Goal: Communication & Community: Answer question/provide support

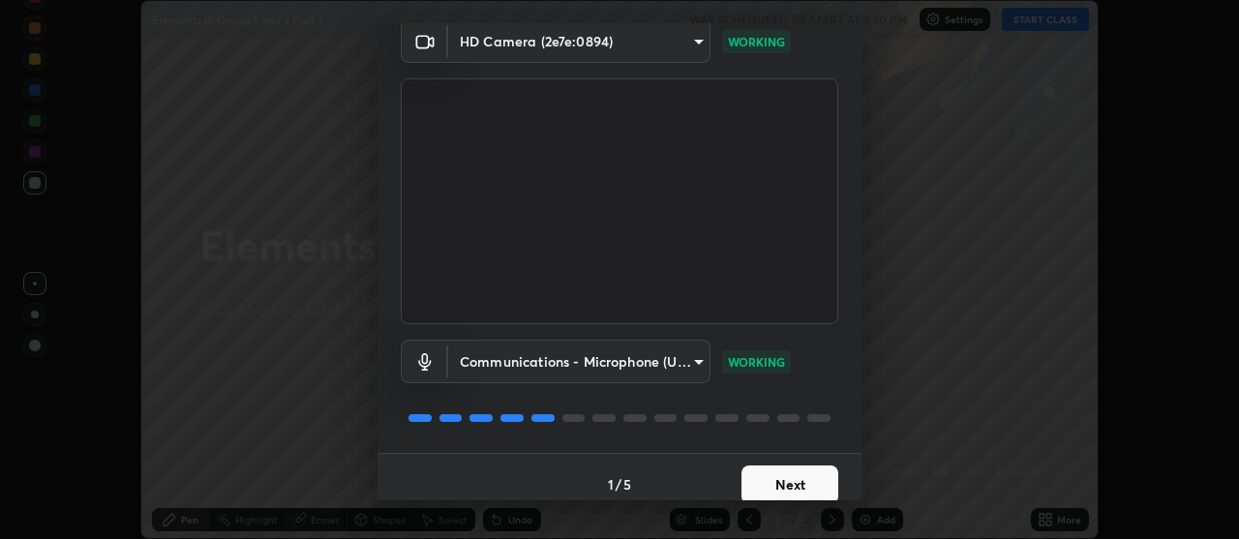
scroll to position [96, 0]
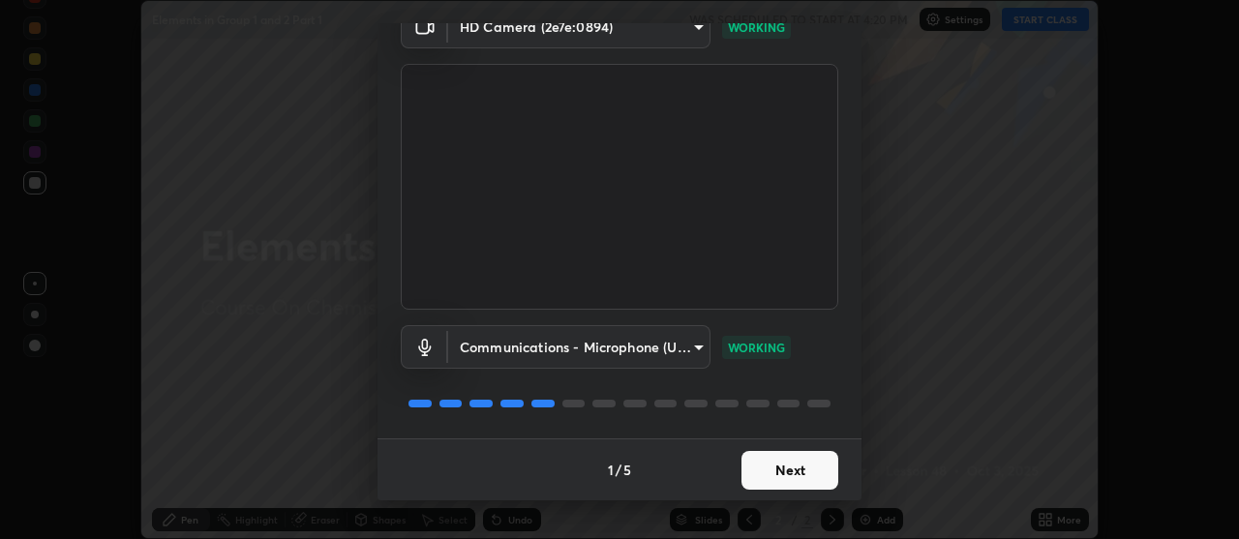
click at [799, 467] on button "Next" at bounding box center [790, 470] width 97 height 39
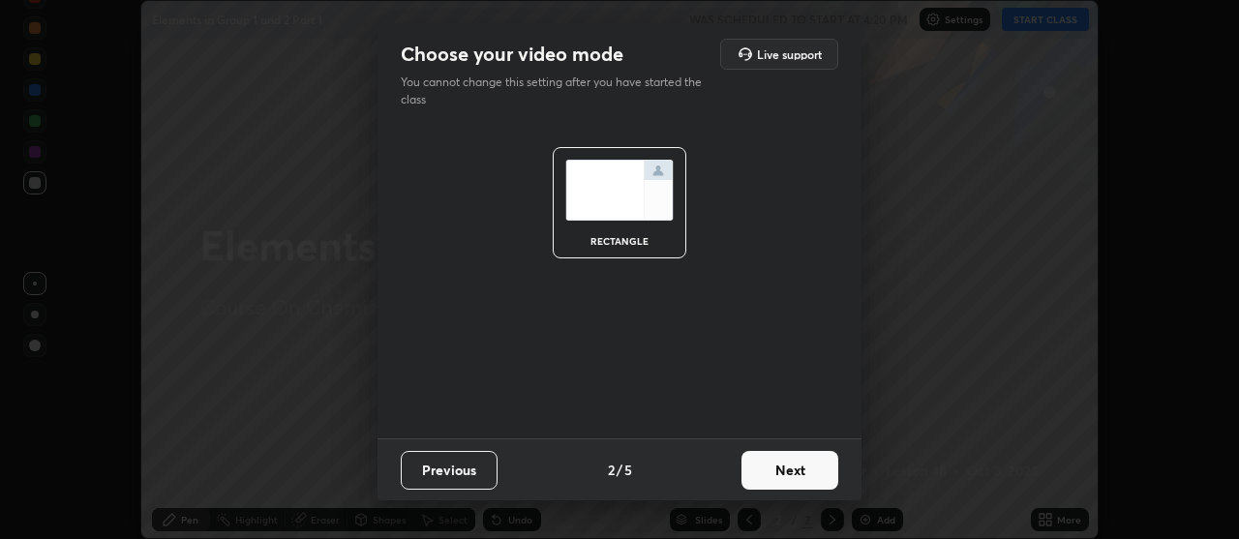
scroll to position [0, 0]
click at [800, 476] on button "Next" at bounding box center [790, 470] width 97 height 39
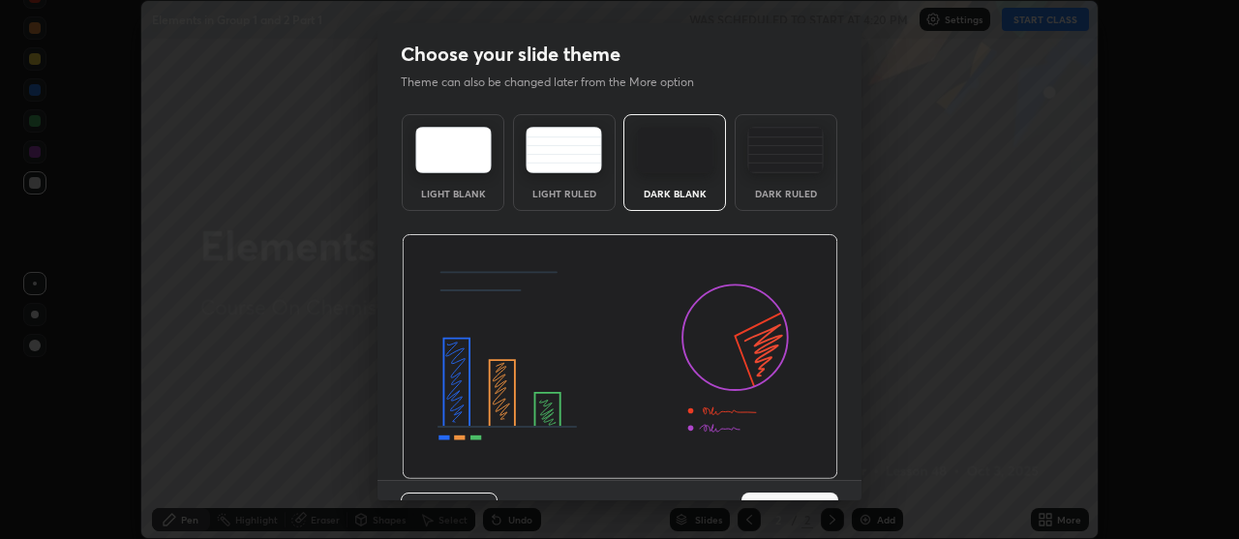
scroll to position [42, 0]
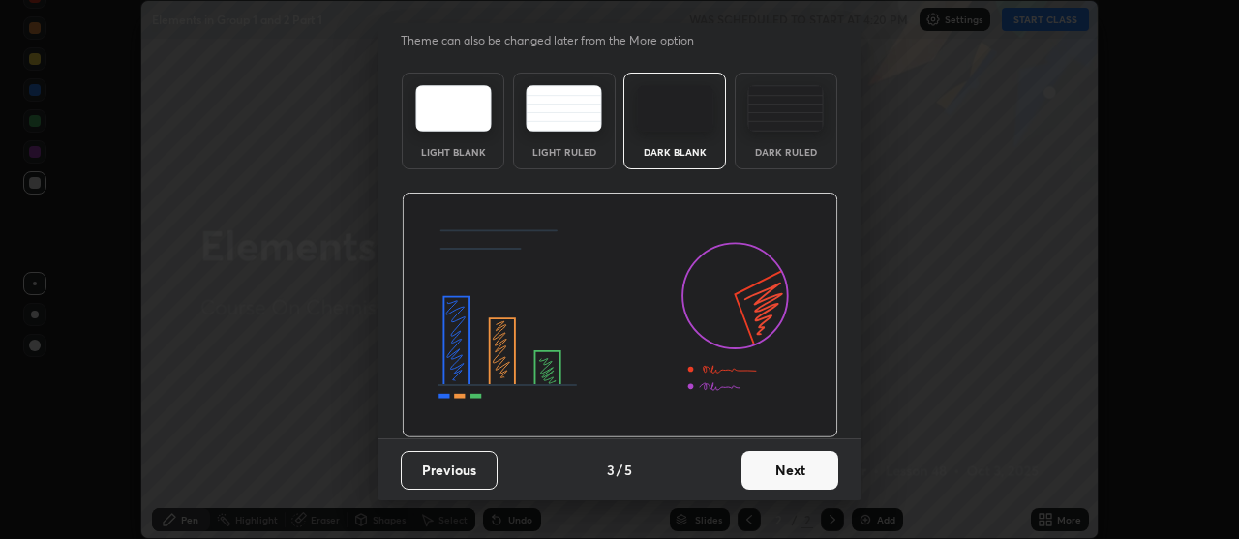
click at [804, 470] on button "Next" at bounding box center [790, 470] width 97 height 39
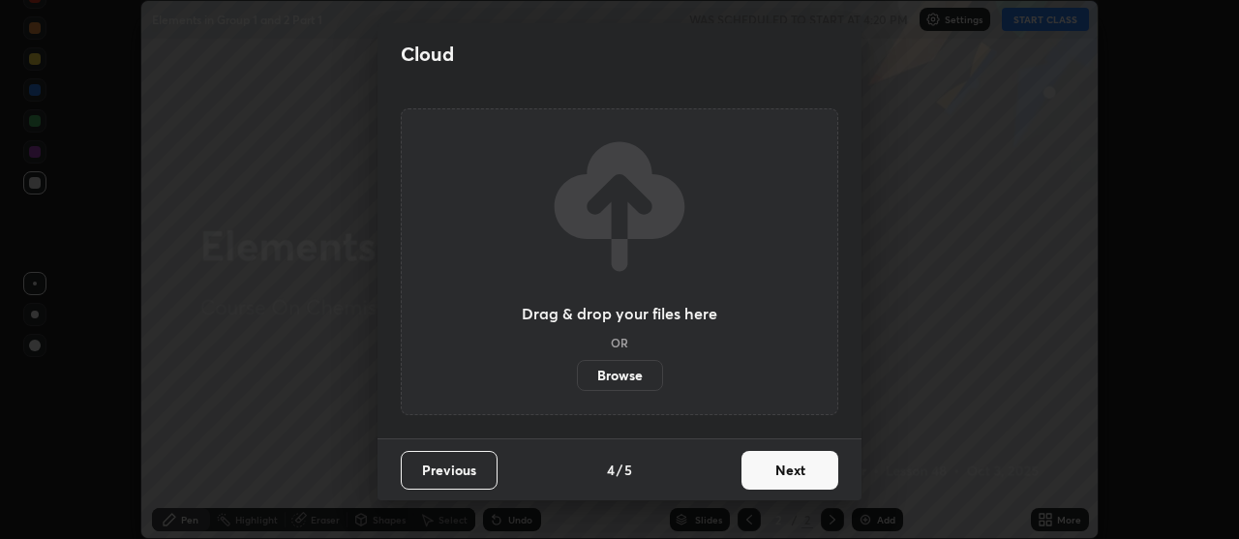
click at [804, 470] on button "Next" at bounding box center [790, 470] width 97 height 39
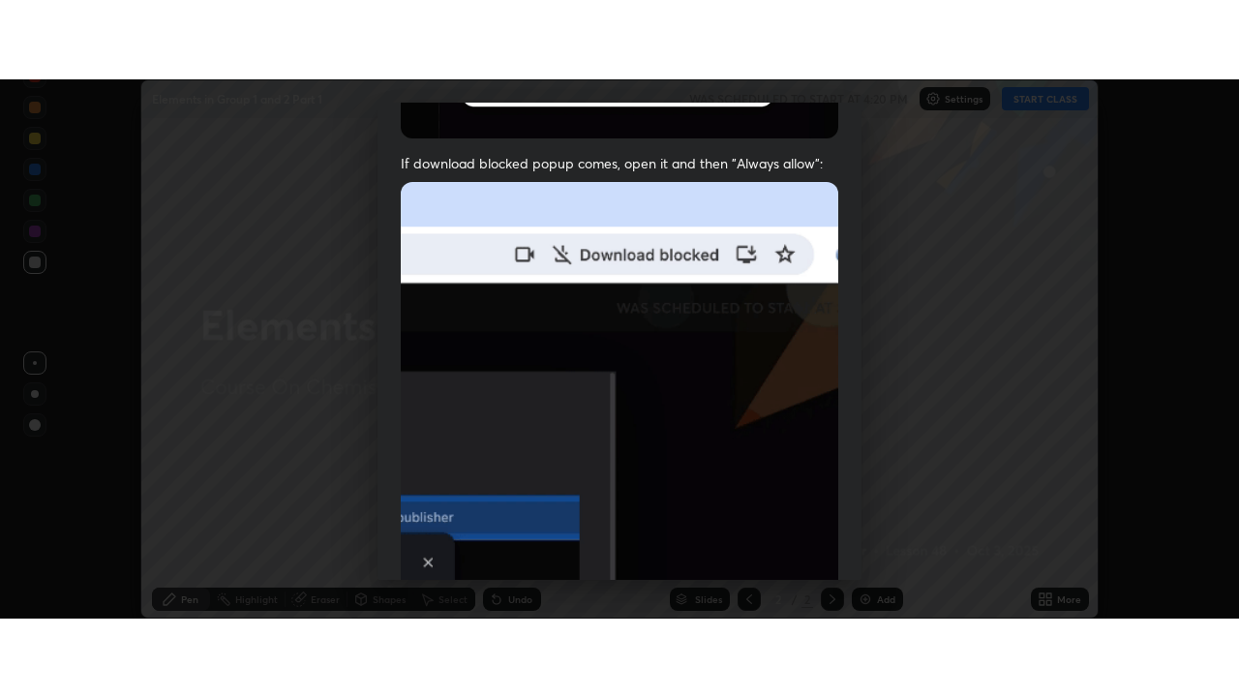
scroll to position [491, 0]
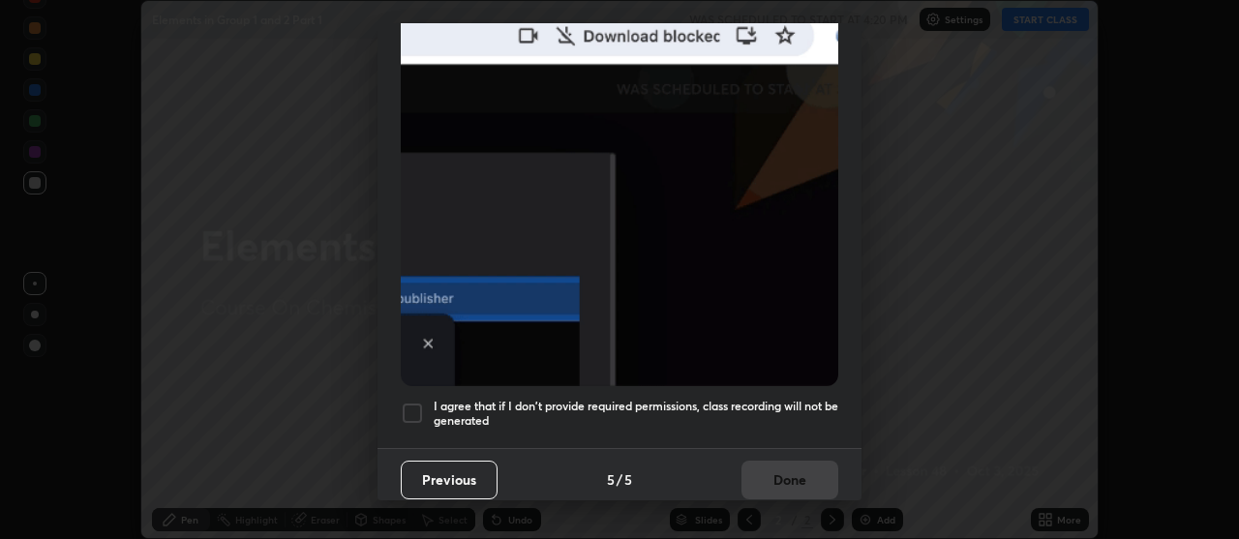
click at [412, 402] on div at bounding box center [412, 413] width 23 height 23
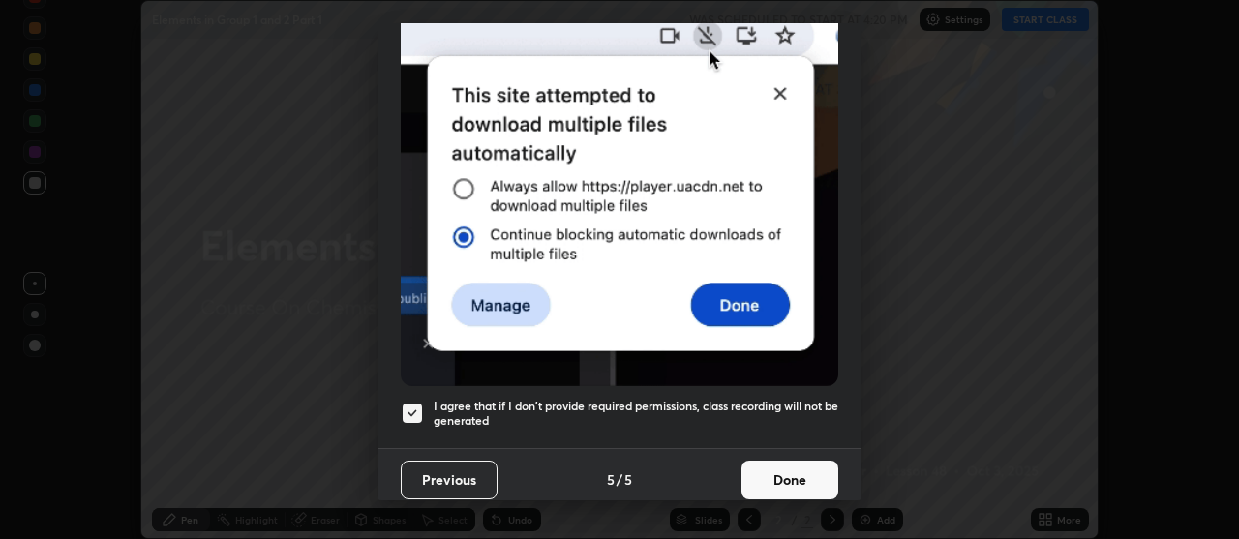
click at [799, 471] on button "Done" at bounding box center [790, 480] width 97 height 39
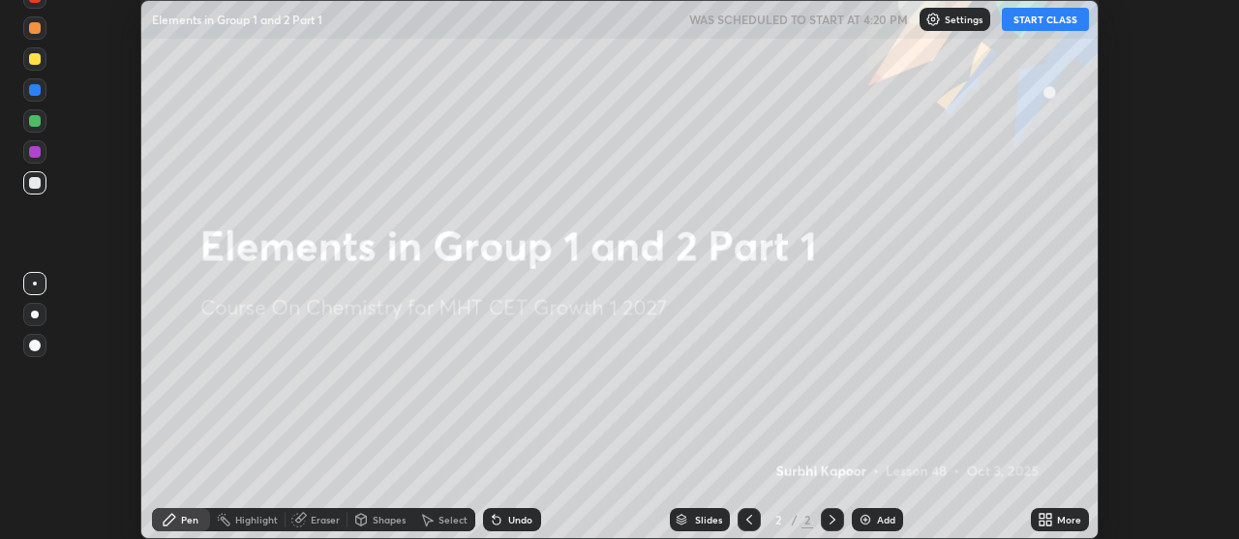
click at [1041, 26] on button "START CLASS" at bounding box center [1045, 19] width 87 height 23
click at [1051, 518] on icon at bounding box center [1049, 516] width 5 height 5
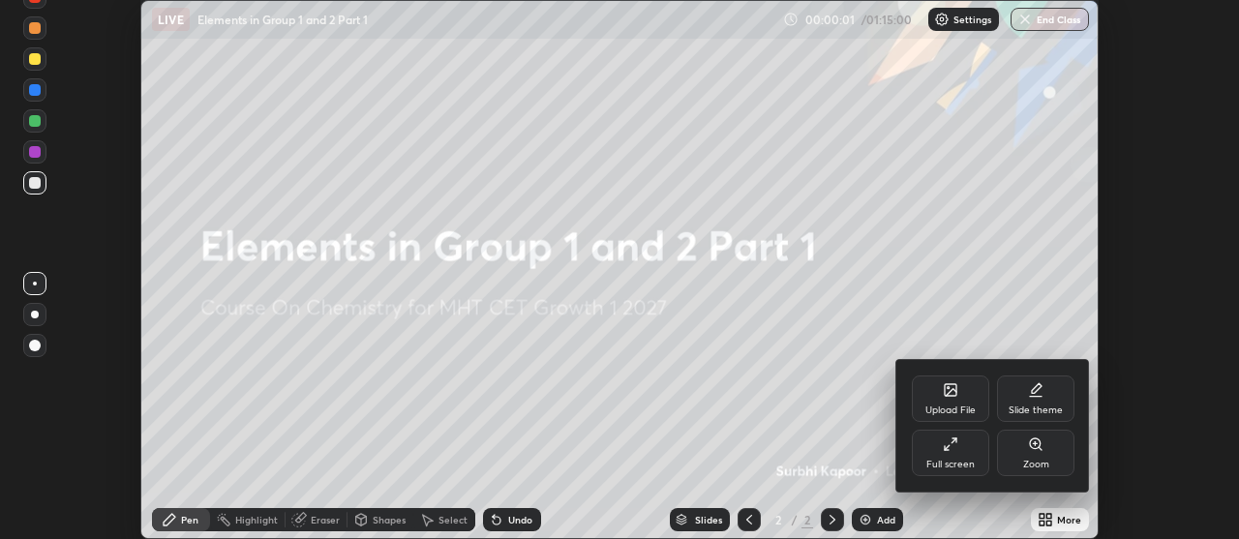
click at [968, 460] on div "Full screen" at bounding box center [951, 465] width 48 height 10
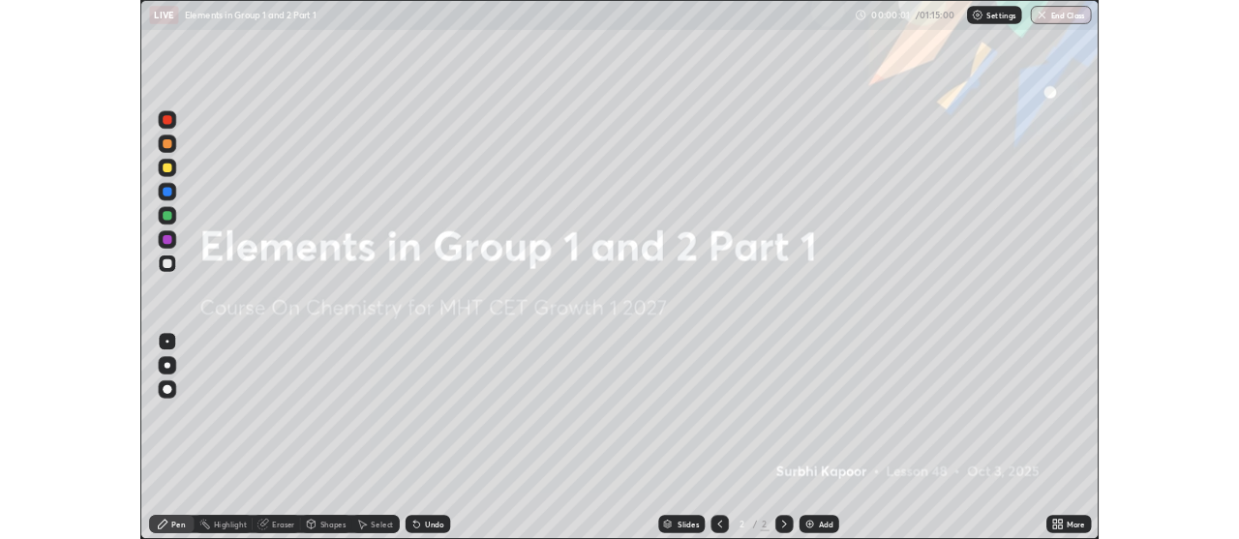
scroll to position [697, 1239]
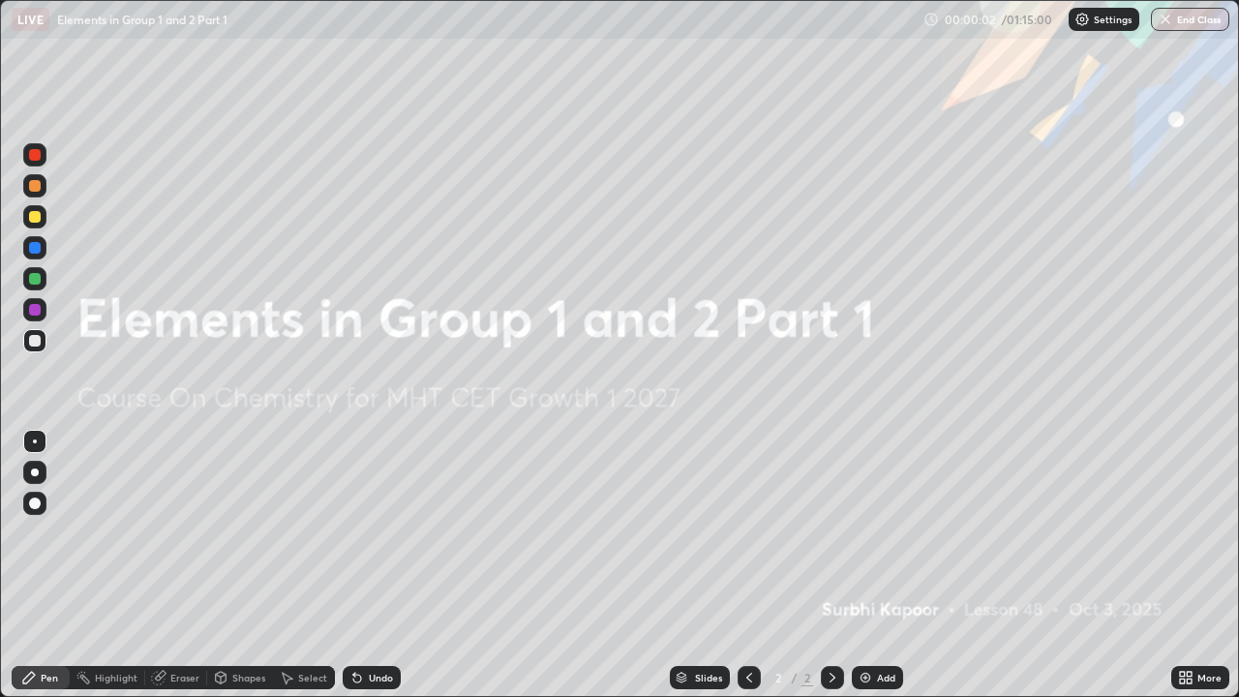
click at [892, 538] on div "Add" at bounding box center [886, 678] width 18 height 10
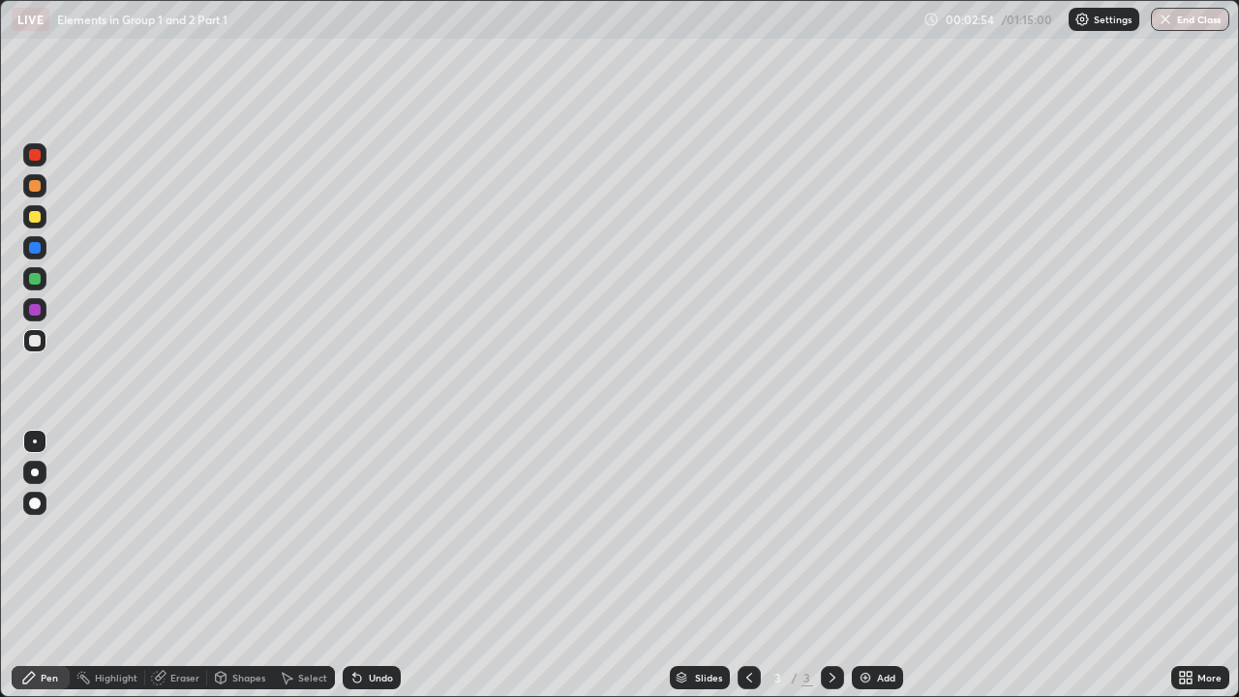
click at [192, 538] on div "Eraser" at bounding box center [184, 678] width 29 height 10
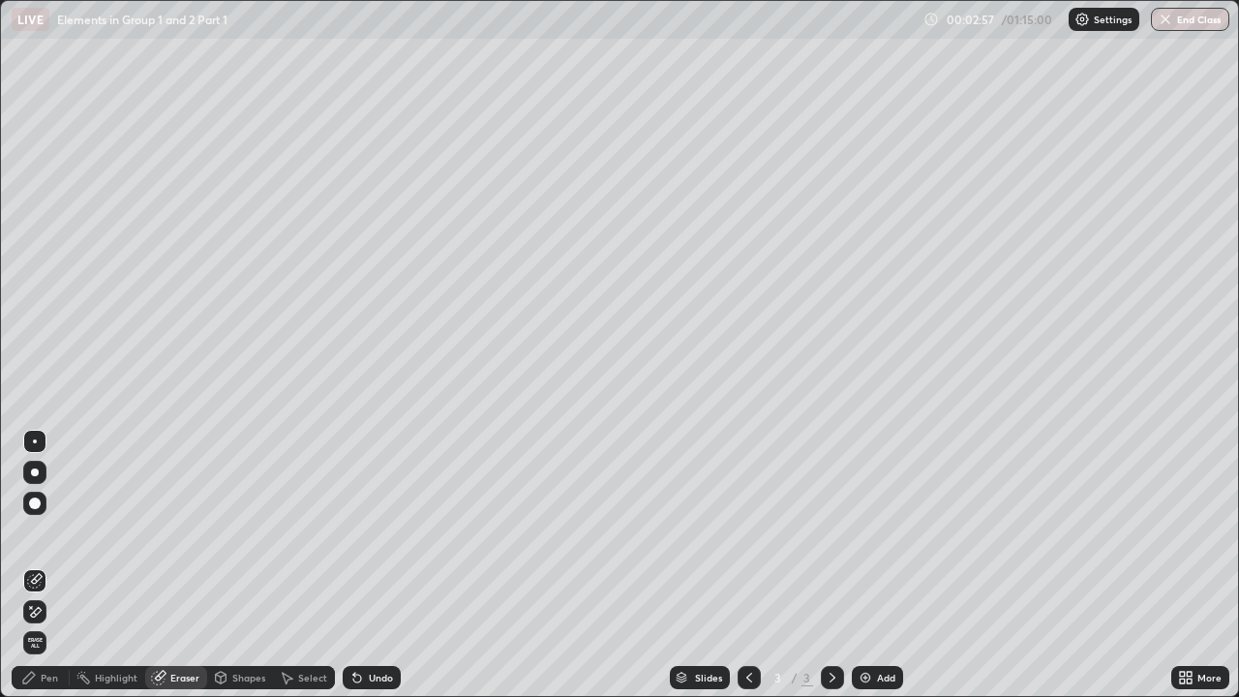
click at [46, 538] on div "Pen" at bounding box center [41, 677] width 58 height 23
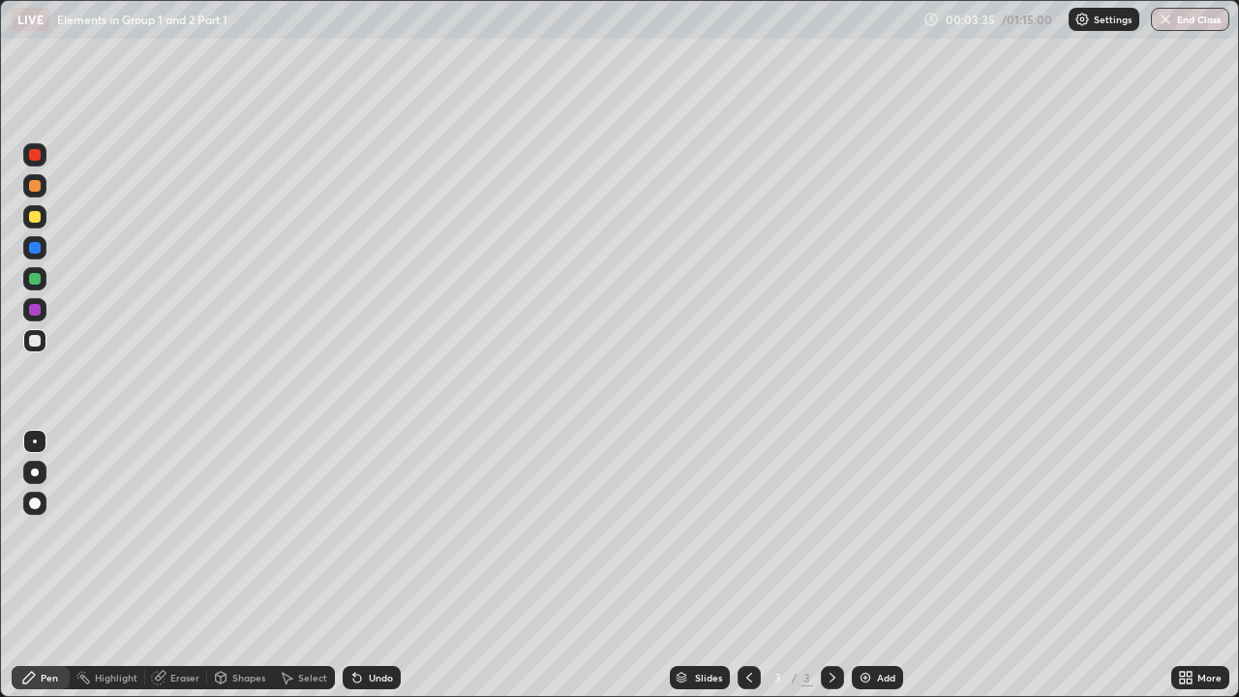
click at [195, 538] on div "Eraser" at bounding box center [184, 678] width 29 height 10
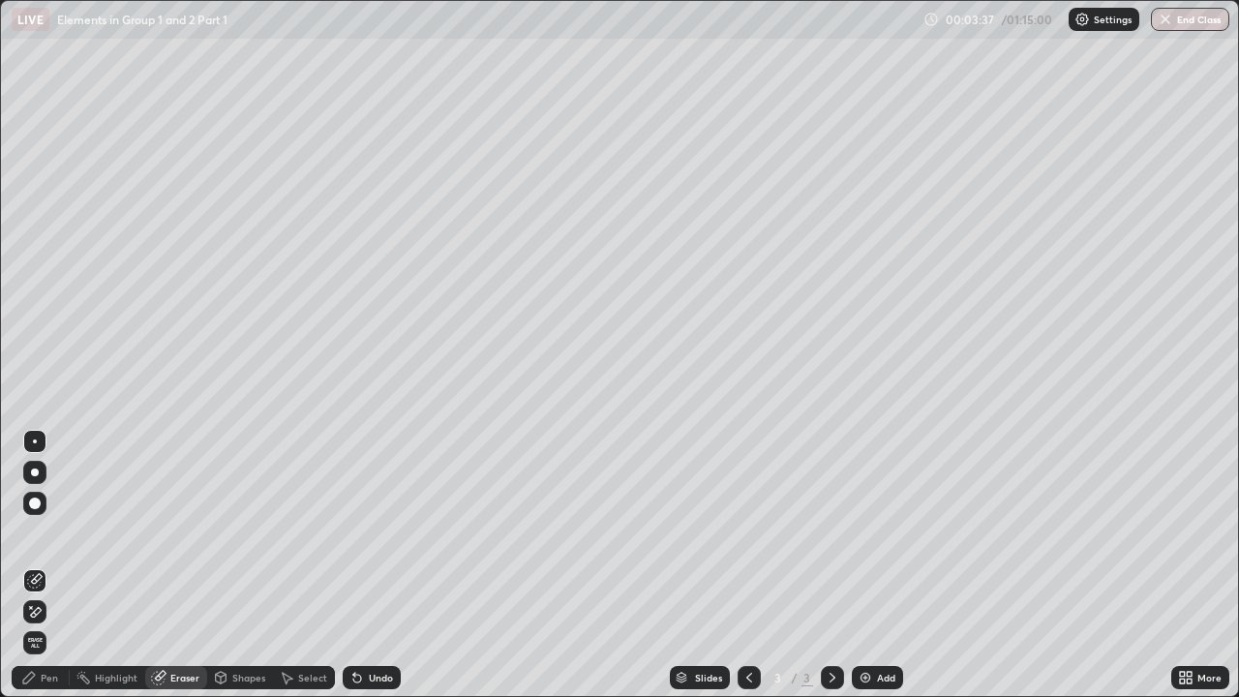
click at [49, 538] on div "Pen" at bounding box center [41, 677] width 58 height 23
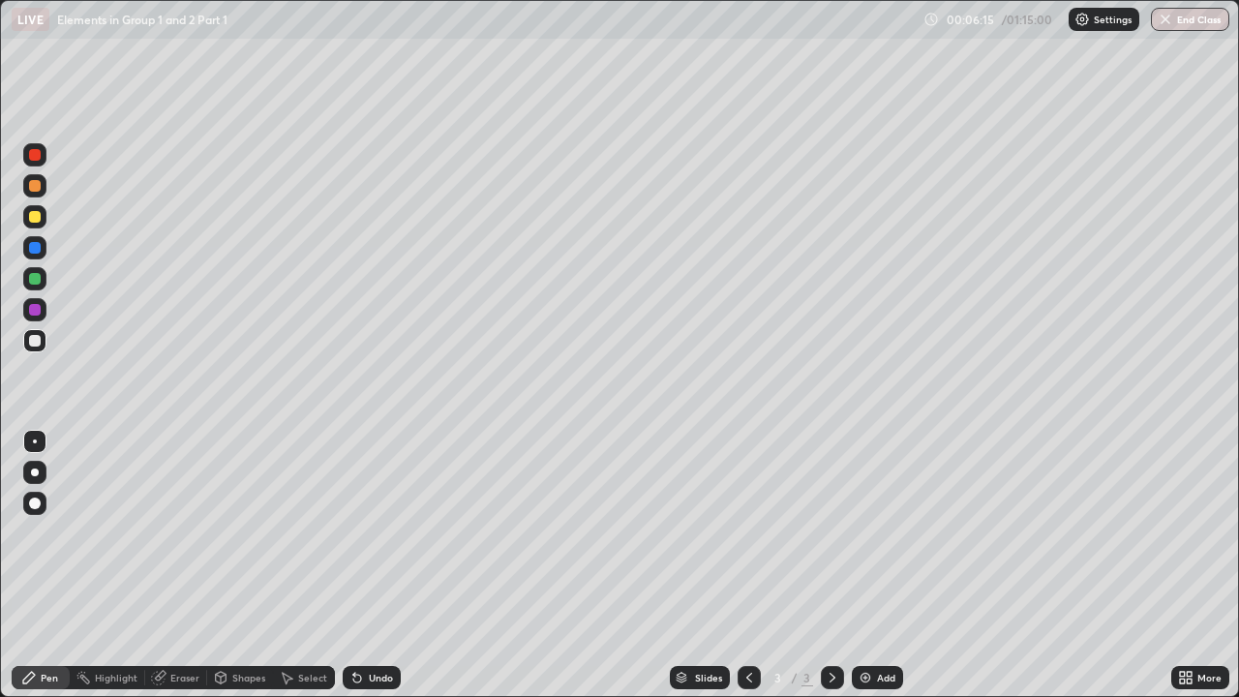
click at [865, 538] on img at bounding box center [865, 677] width 15 height 15
click at [189, 538] on div "Eraser" at bounding box center [184, 678] width 29 height 10
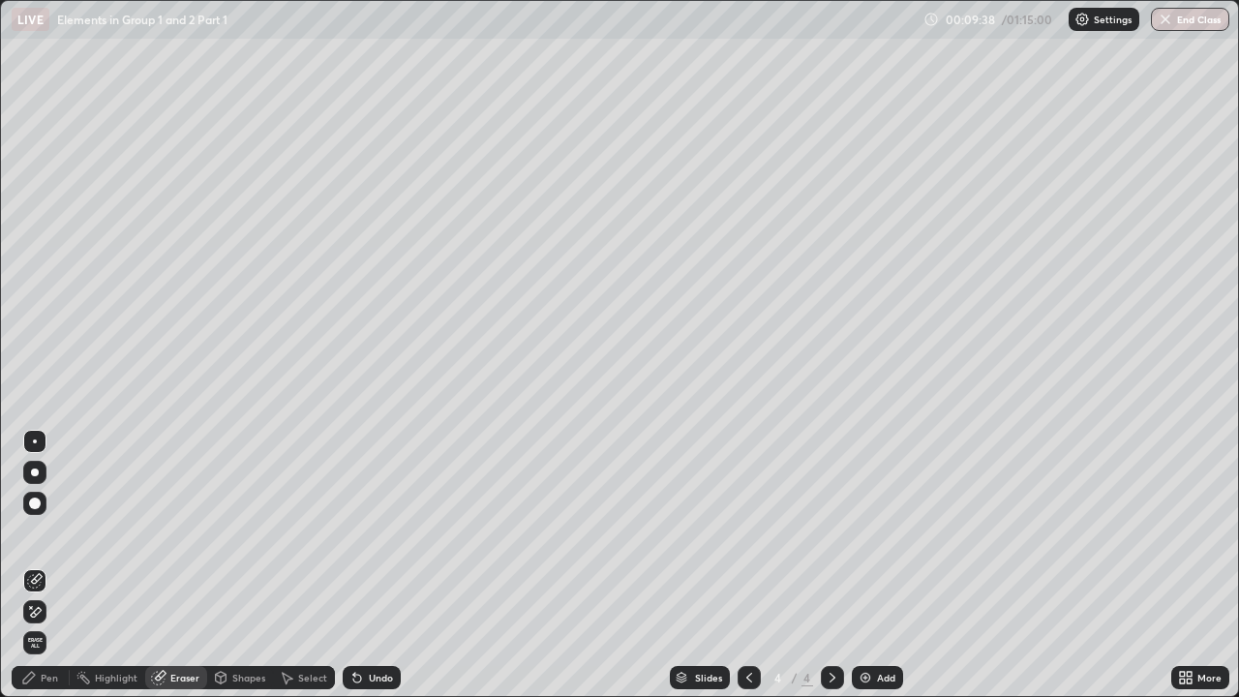
click at [46, 538] on div "Pen" at bounding box center [41, 677] width 58 height 23
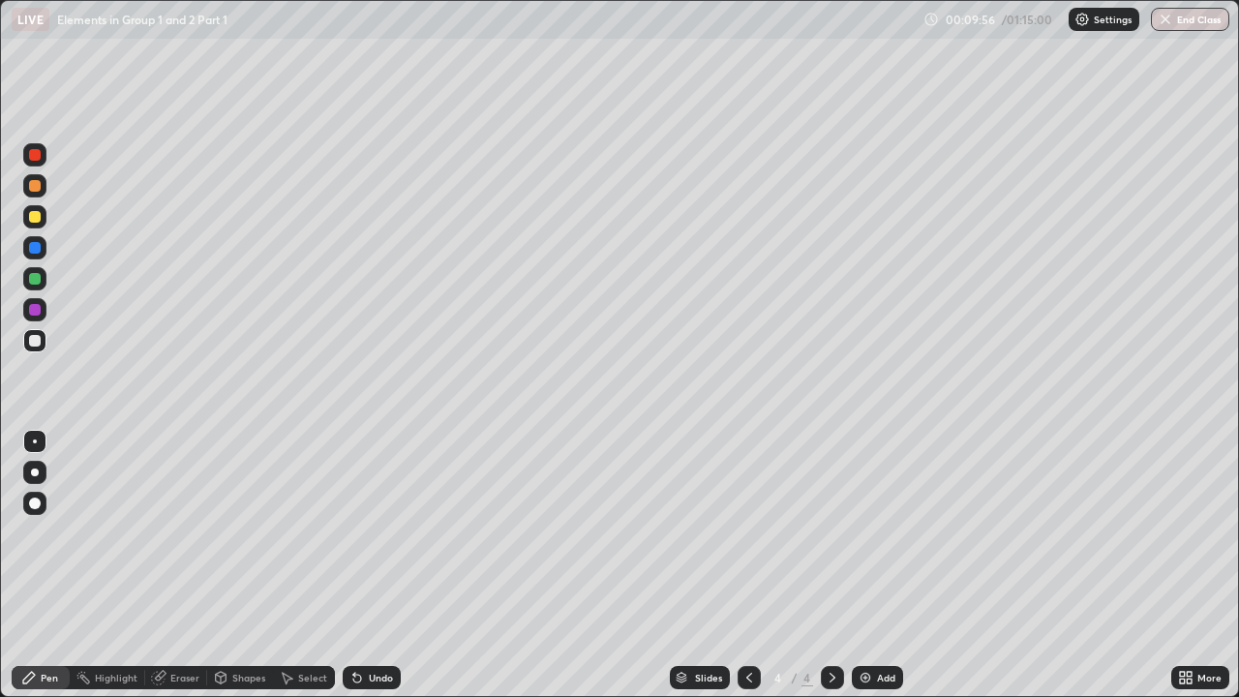
click at [755, 538] on div at bounding box center [749, 677] width 23 height 23
click at [747, 538] on icon at bounding box center [749, 677] width 15 height 15
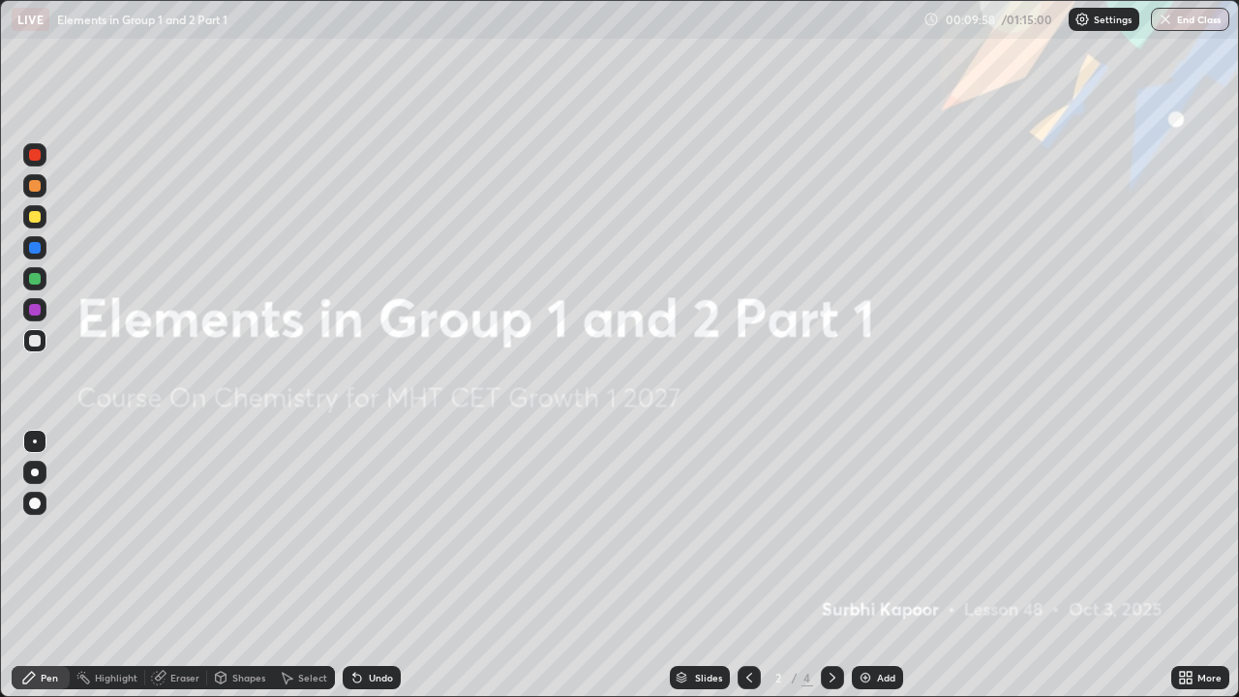
click at [827, 538] on icon at bounding box center [832, 677] width 15 height 15
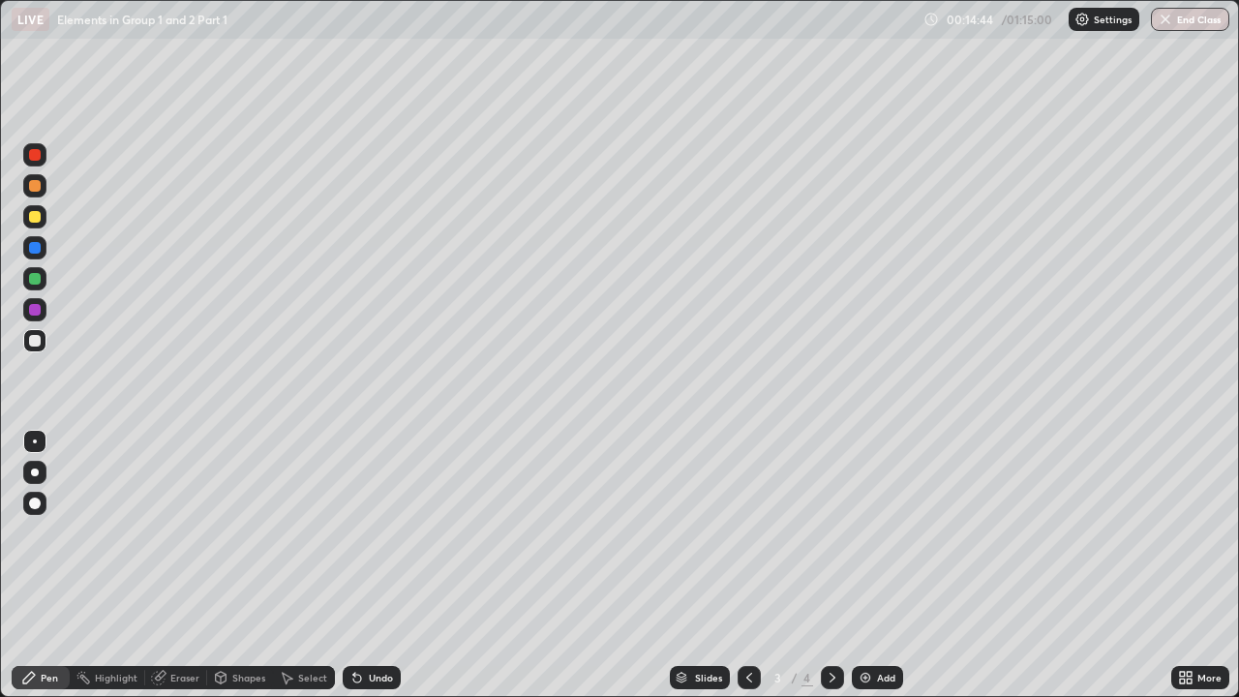
click at [833, 538] on icon at bounding box center [832, 677] width 15 height 15
click at [869, 538] on div "Add" at bounding box center [877, 677] width 51 height 23
click at [882, 538] on div "Add" at bounding box center [886, 678] width 18 height 10
click at [885, 538] on div "Add" at bounding box center [886, 678] width 18 height 10
click at [181, 538] on div "Eraser" at bounding box center [184, 678] width 29 height 10
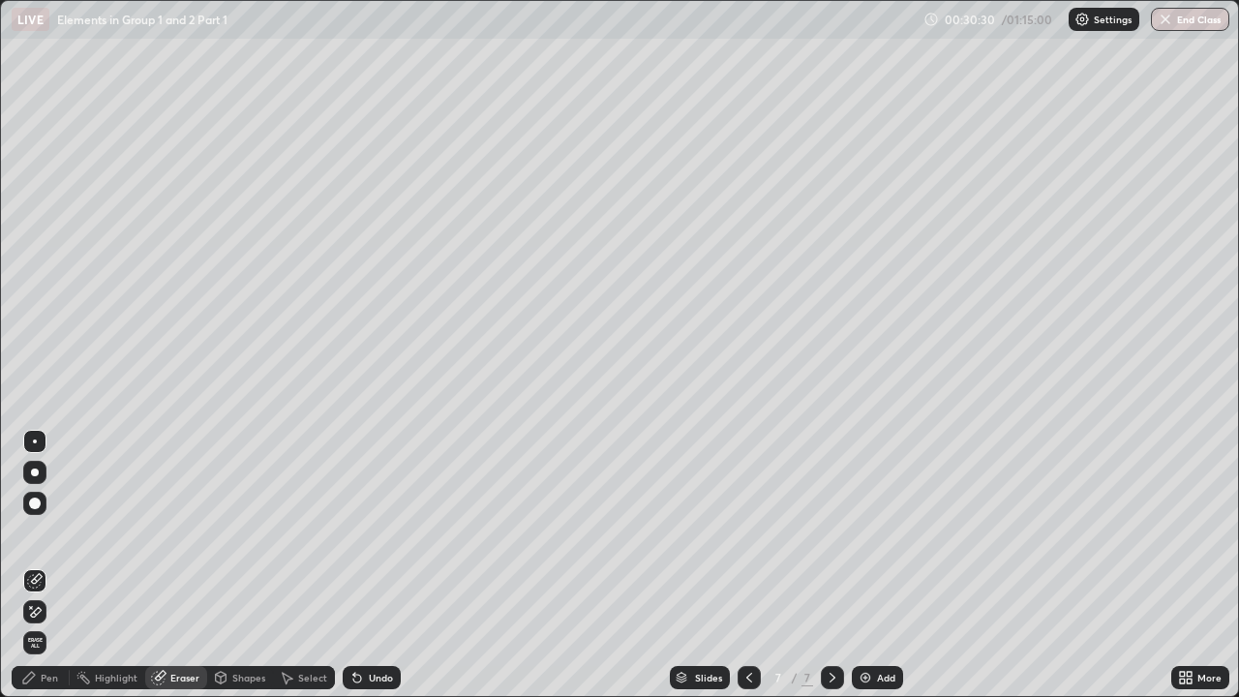
click at [42, 538] on div "Pen" at bounding box center [49, 678] width 17 height 10
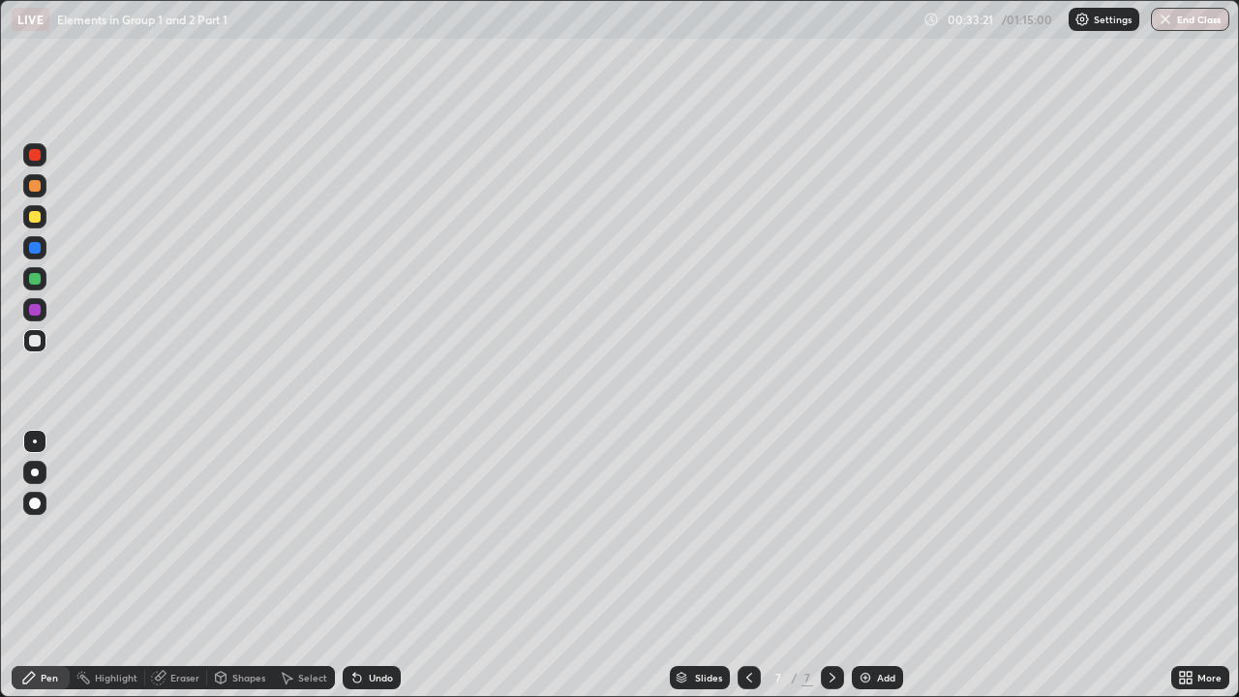
click at [888, 538] on div "Add" at bounding box center [877, 677] width 51 height 23
click at [189, 538] on div "Eraser" at bounding box center [184, 678] width 29 height 10
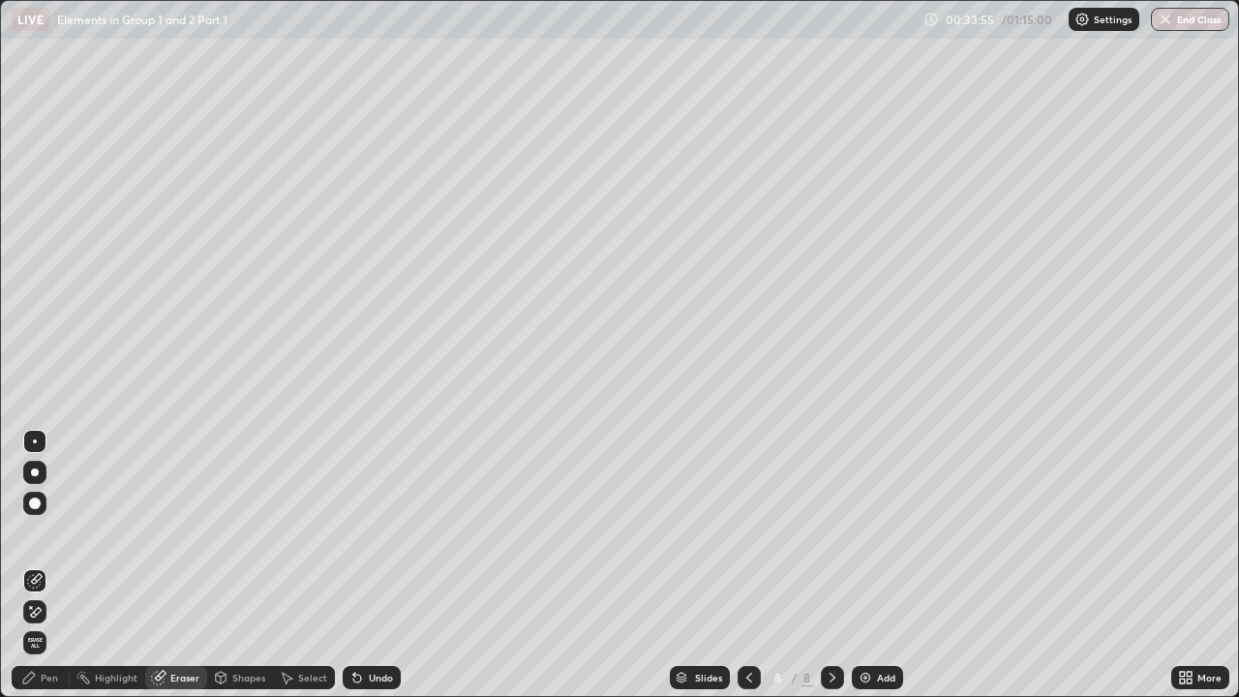
click at [55, 538] on div "Pen" at bounding box center [49, 678] width 17 height 10
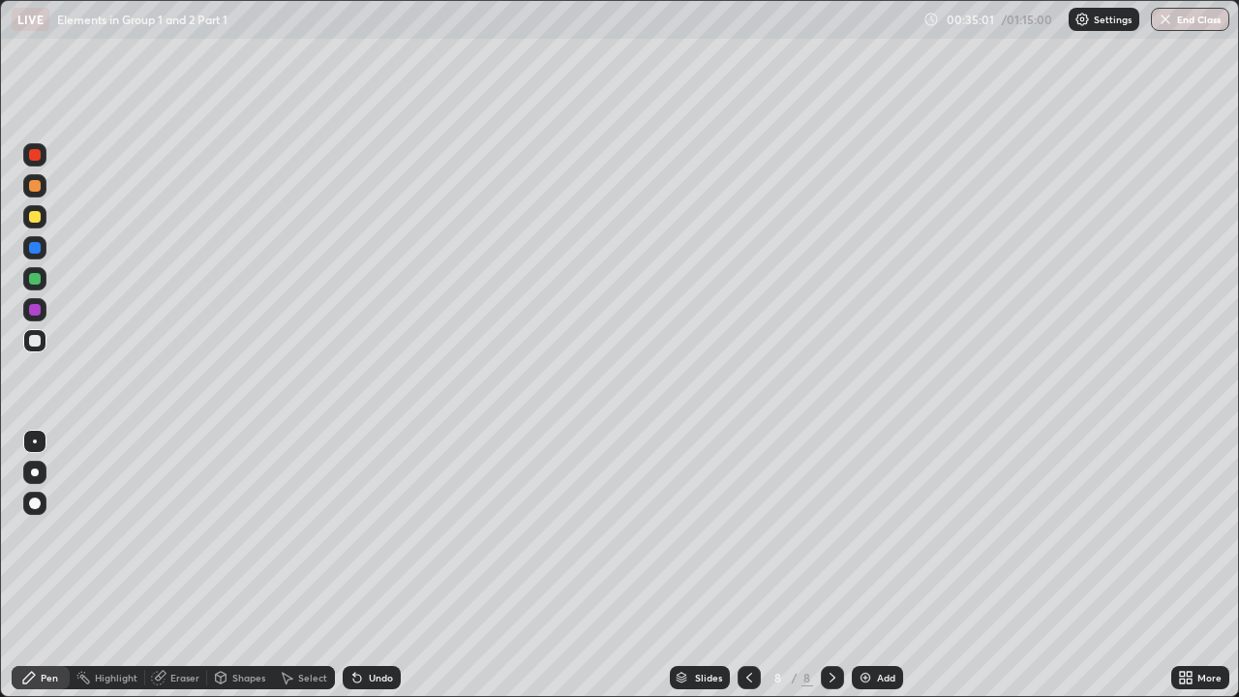
click at [750, 538] on icon at bounding box center [749, 677] width 15 height 15
click at [831, 538] on icon at bounding box center [832, 677] width 15 height 15
click at [747, 538] on icon at bounding box center [749, 677] width 15 height 15
click at [831, 538] on icon at bounding box center [832, 677] width 15 height 15
click at [877, 538] on div "Add" at bounding box center [886, 678] width 18 height 10
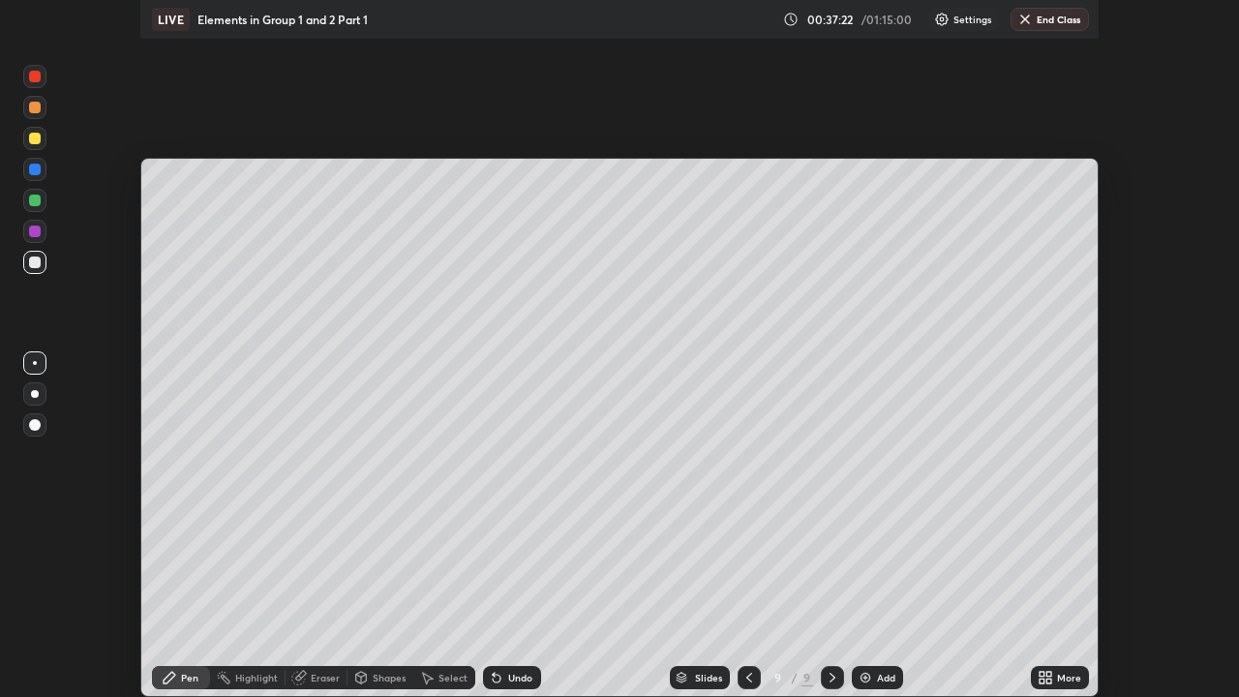
scroll to position [96278, 95578]
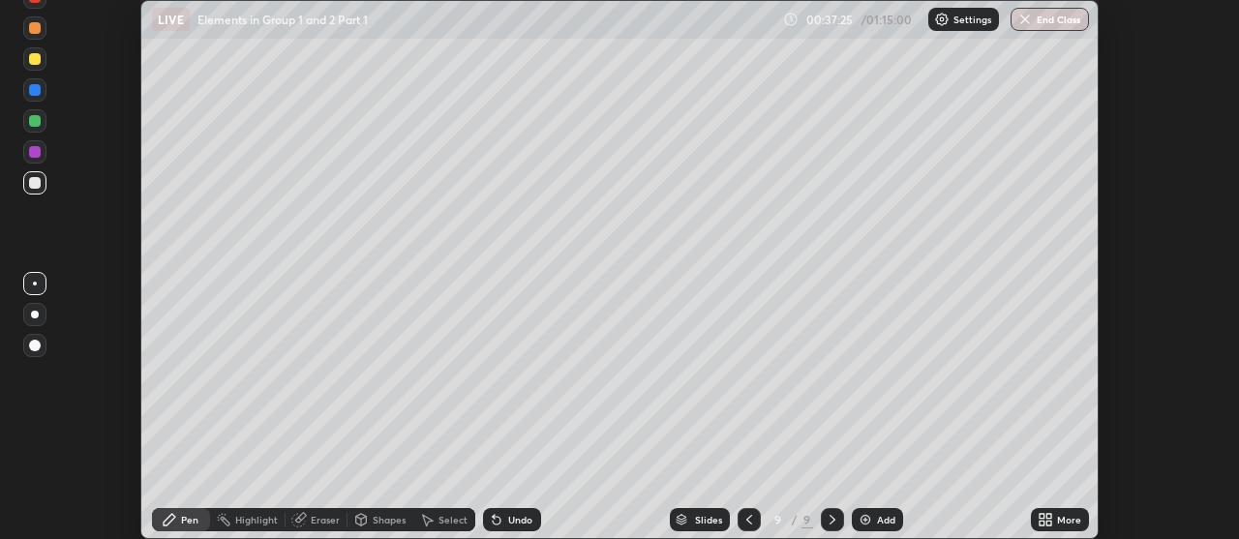
click at [1043, 517] on icon at bounding box center [1042, 516] width 5 height 5
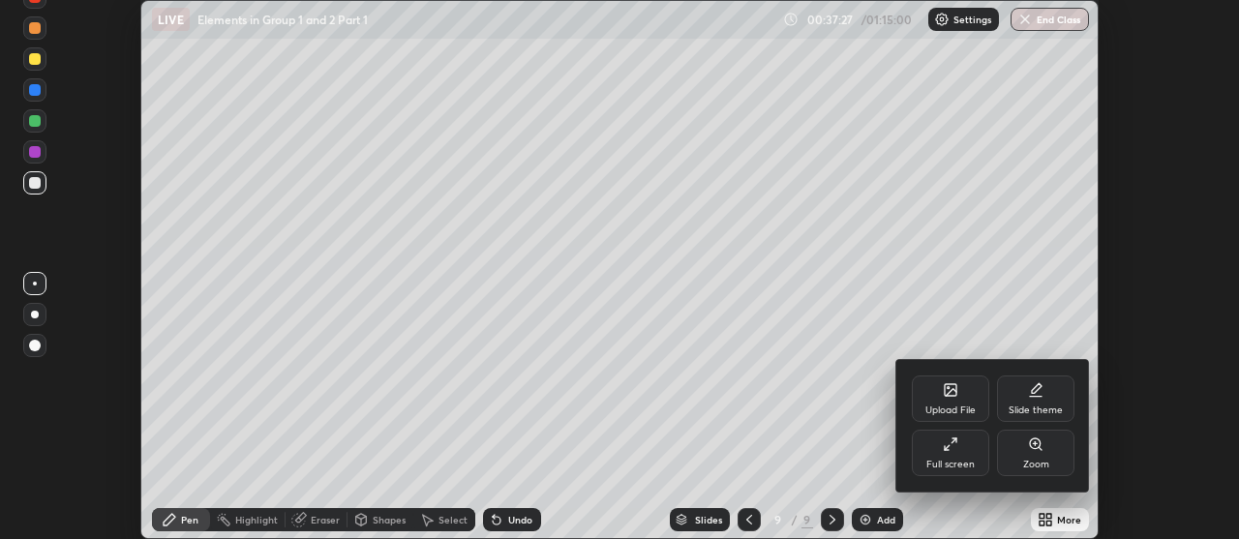
click at [956, 448] on icon at bounding box center [950, 444] width 15 height 15
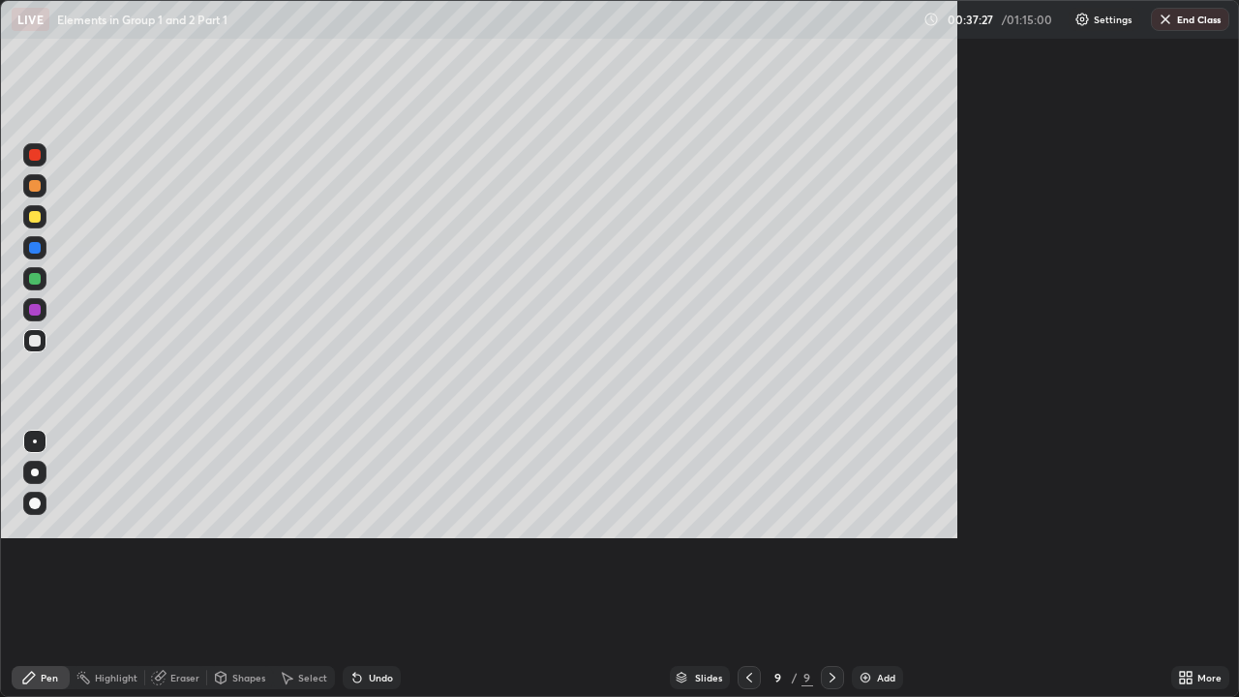
scroll to position [697, 1239]
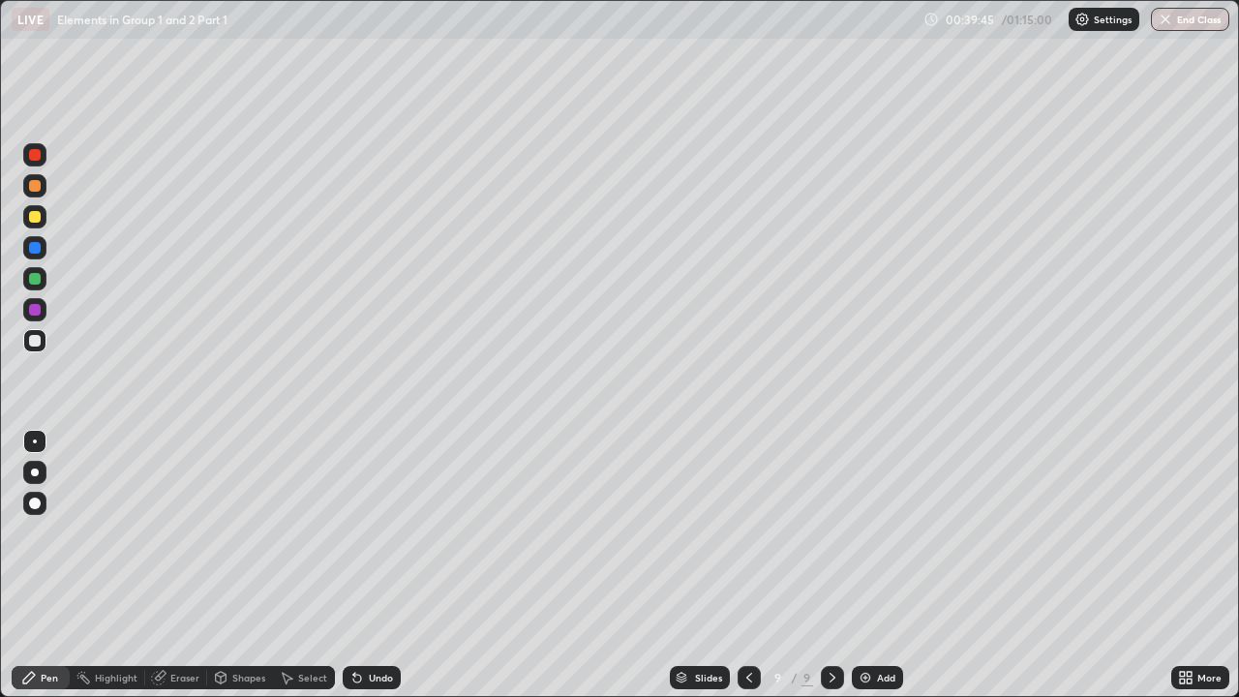
click at [372, 538] on div "Undo" at bounding box center [372, 677] width 58 height 23
click at [861, 297] on button "Undo" at bounding box center [889, 302] width 56 height 23
click at [879, 538] on div "Add" at bounding box center [886, 678] width 18 height 10
click at [865, 538] on div "Add" at bounding box center [877, 677] width 51 height 23
click at [867, 538] on img at bounding box center [865, 677] width 15 height 15
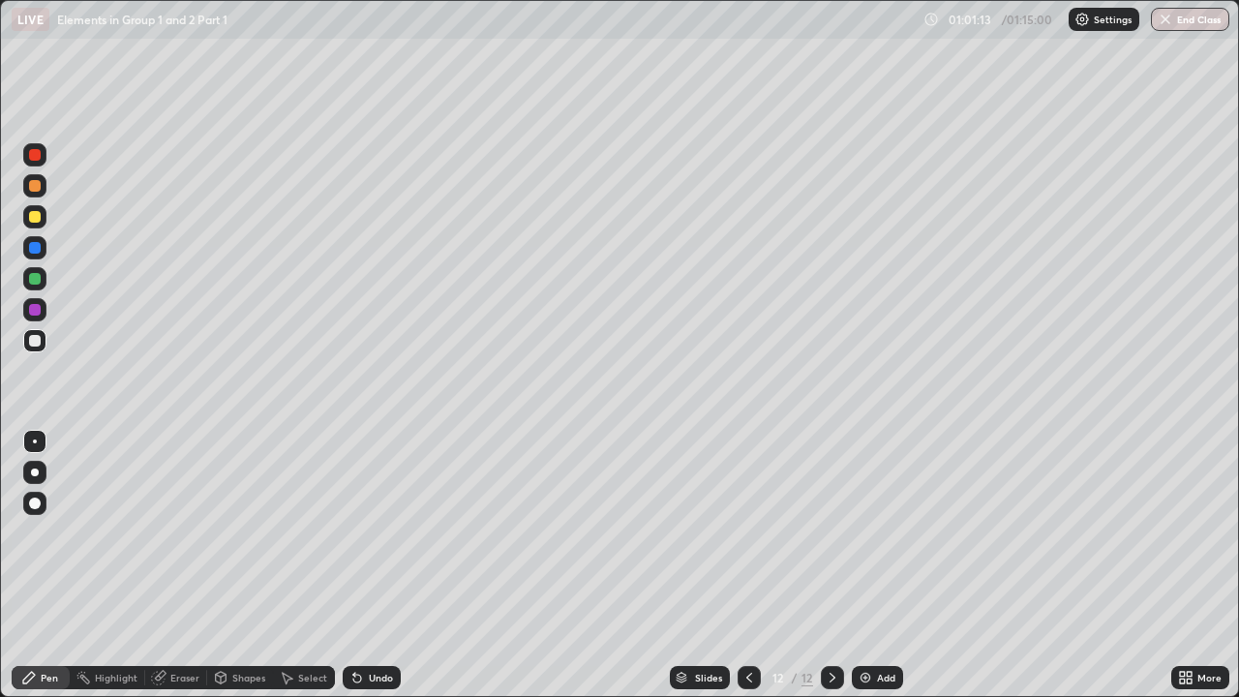
click at [375, 538] on div "Undo" at bounding box center [381, 678] width 24 height 10
click at [389, 538] on div "Undo" at bounding box center [372, 677] width 58 height 23
click at [180, 538] on div "Eraser" at bounding box center [184, 678] width 29 height 10
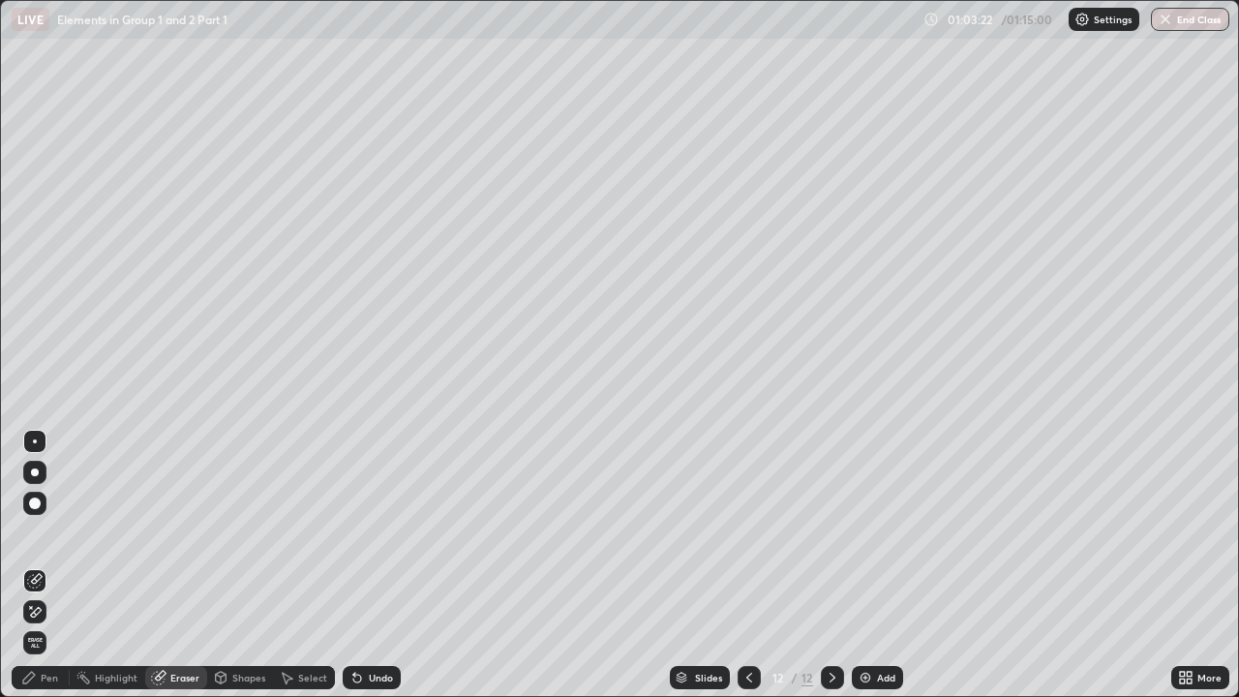
click at [47, 538] on div "Pen" at bounding box center [49, 678] width 17 height 10
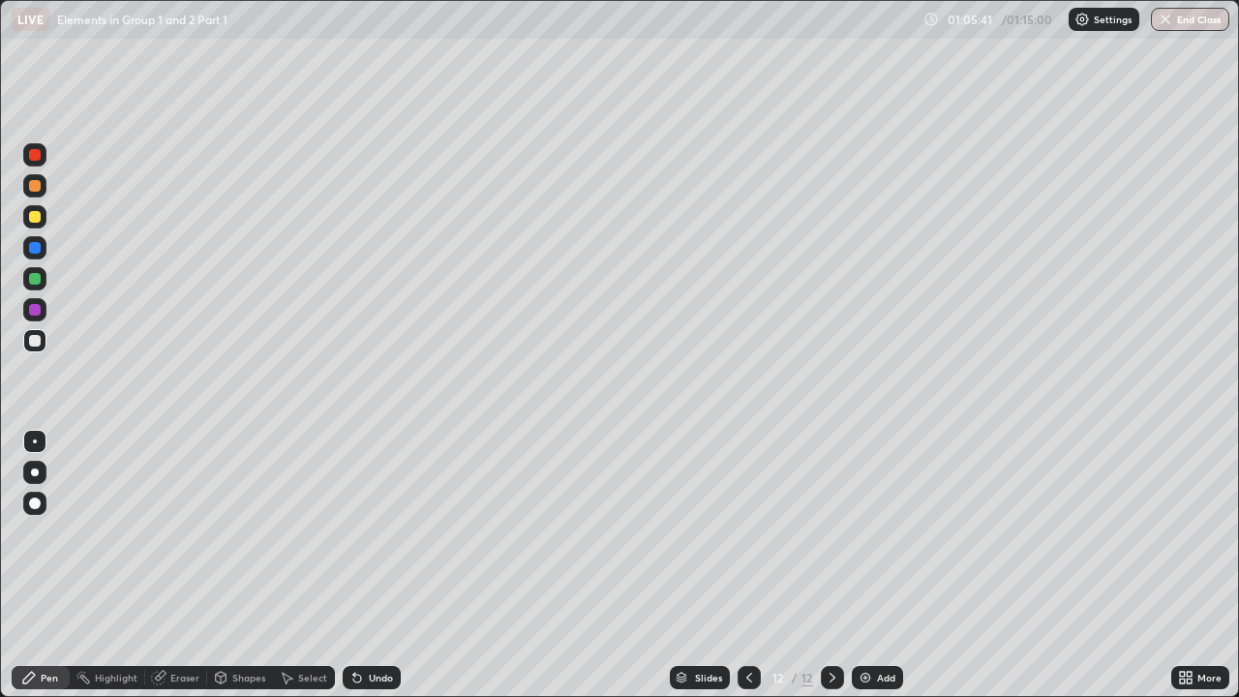
click at [879, 538] on div "Add" at bounding box center [886, 678] width 18 height 10
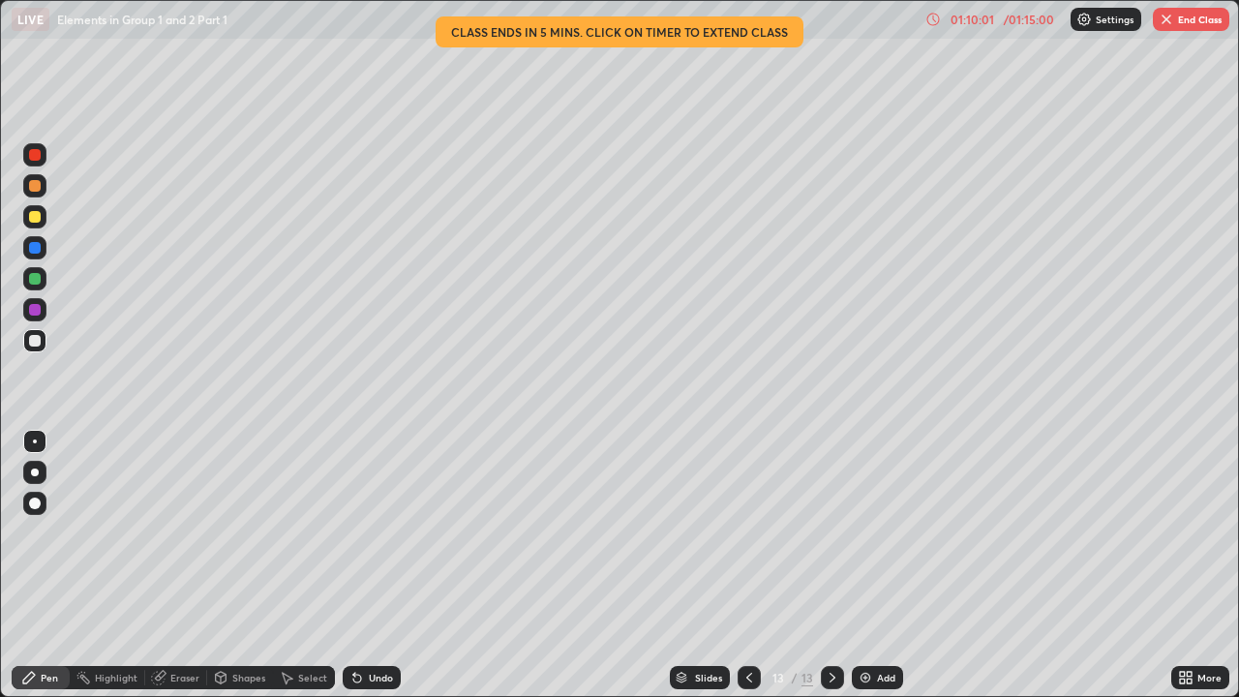
click at [1188, 25] on button "End Class" at bounding box center [1191, 19] width 76 height 23
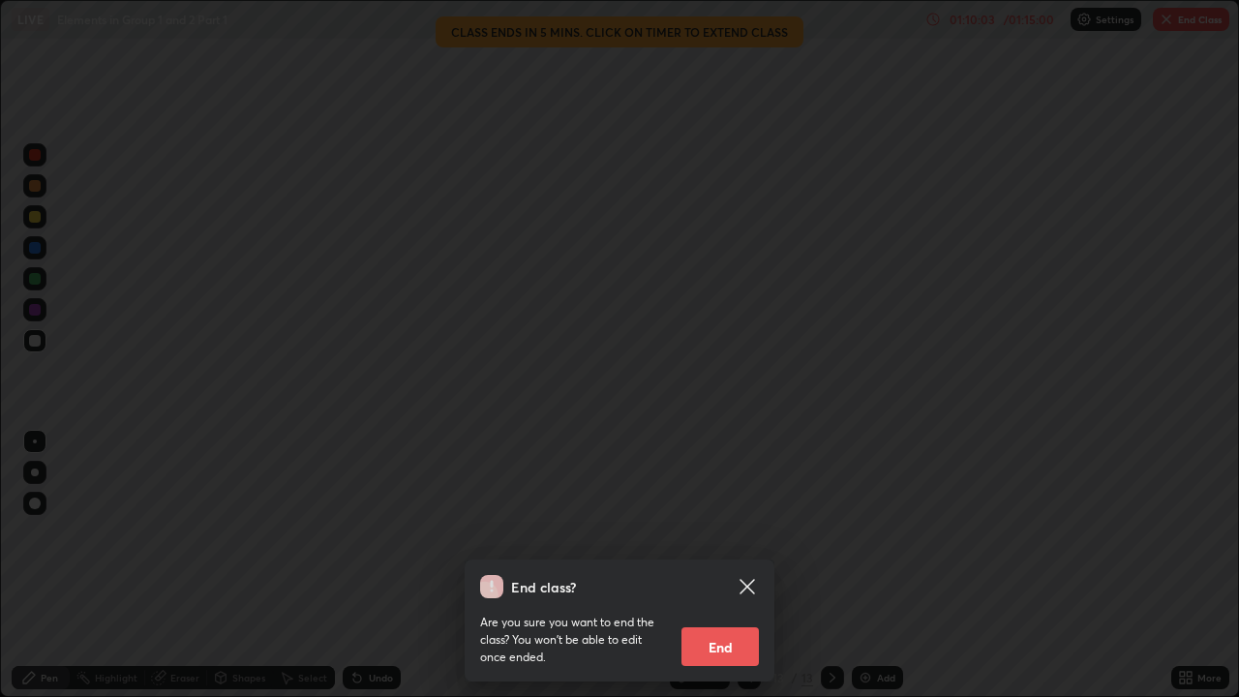
click at [746, 538] on button "End" at bounding box center [720, 646] width 77 height 39
